Goal: Ask a question

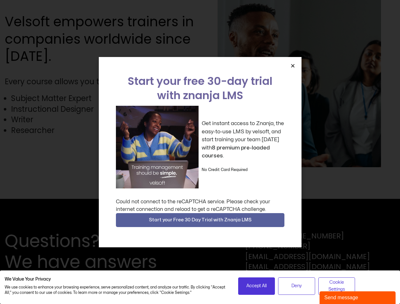
click at [200, 152] on div "Get instant access to Znanja, the easy-to-use LMS by velsoft, and start trainin…" at bounding box center [200, 147] width 169 height 83
click at [293, 66] on icon "Close" at bounding box center [293, 65] width 5 height 5
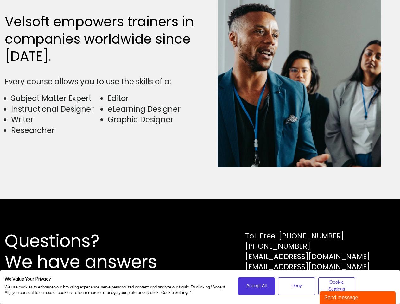
click at [200, 220] on div "Questions? We have answers Toll Free: [PHONE_NUMBER] [PHONE_NUMBER] [EMAIL_ADDR…" at bounding box center [200, 251] width 400 height 105
click at [257, 286] on span "Accept All" at bounding box center [257, 286] width 20 height 7
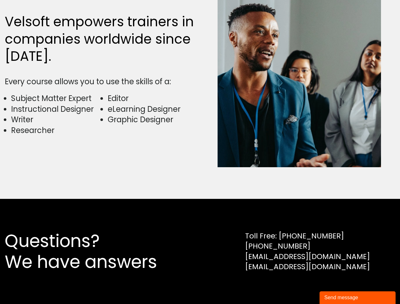
click at [297, 286] on div "Questions? We have answers Toll Free: [PHONE_NUMBER] [PHONE_NUMBER] [EMAIL_ADDR…" at bounding box center [200, 251] width 400 height 105
click at [337, 286] on div "Questions? We have answers Toll Free: [PHONE_NUMBER] [PHONE_NUMBER] [EMAIL_ADDR…" at bounding box center [200, 251] width 400 height 105
click at [358, 298] on div "Send message" at bounding box center [358, 298] width 67 height 8
